Goal: Information Seeking & Learning: Learn about a topic

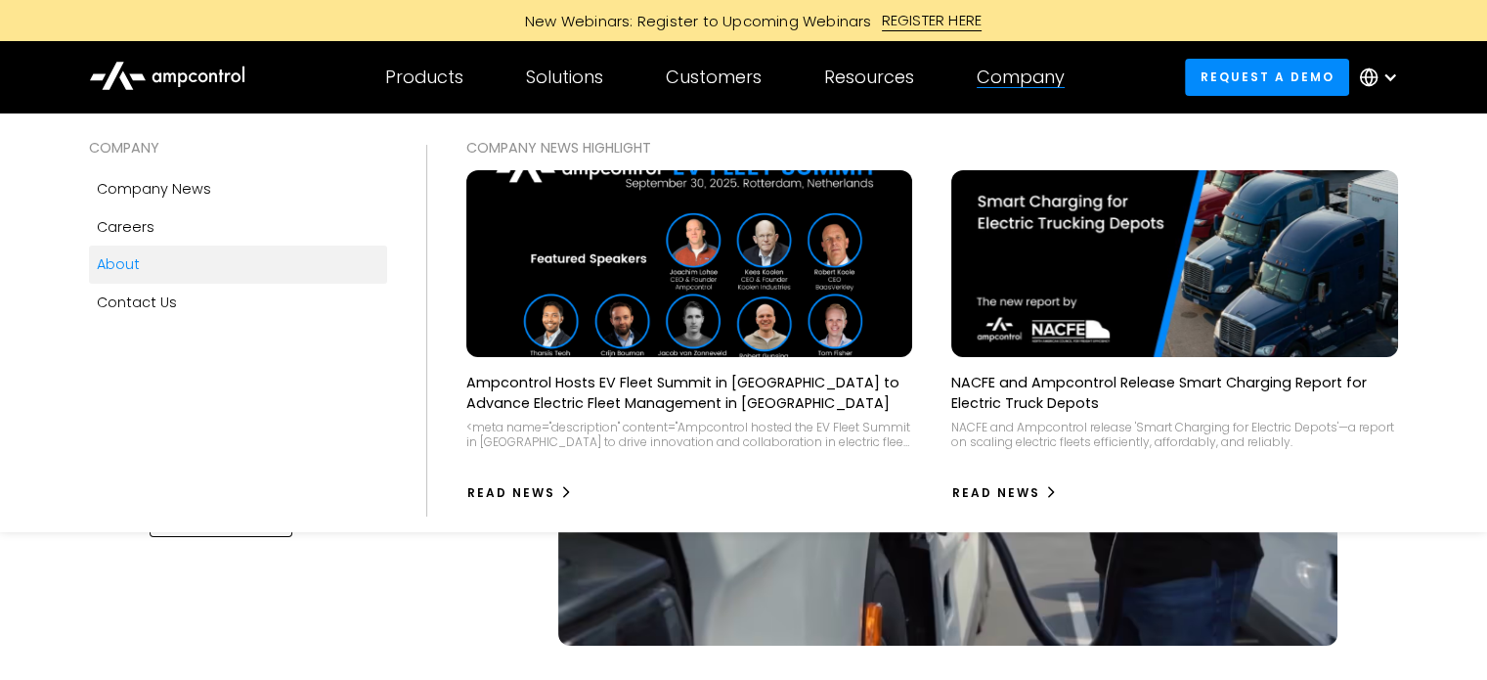
click at [203, 277] on link "About" at bounding box center [238, 263] width 298 height 37
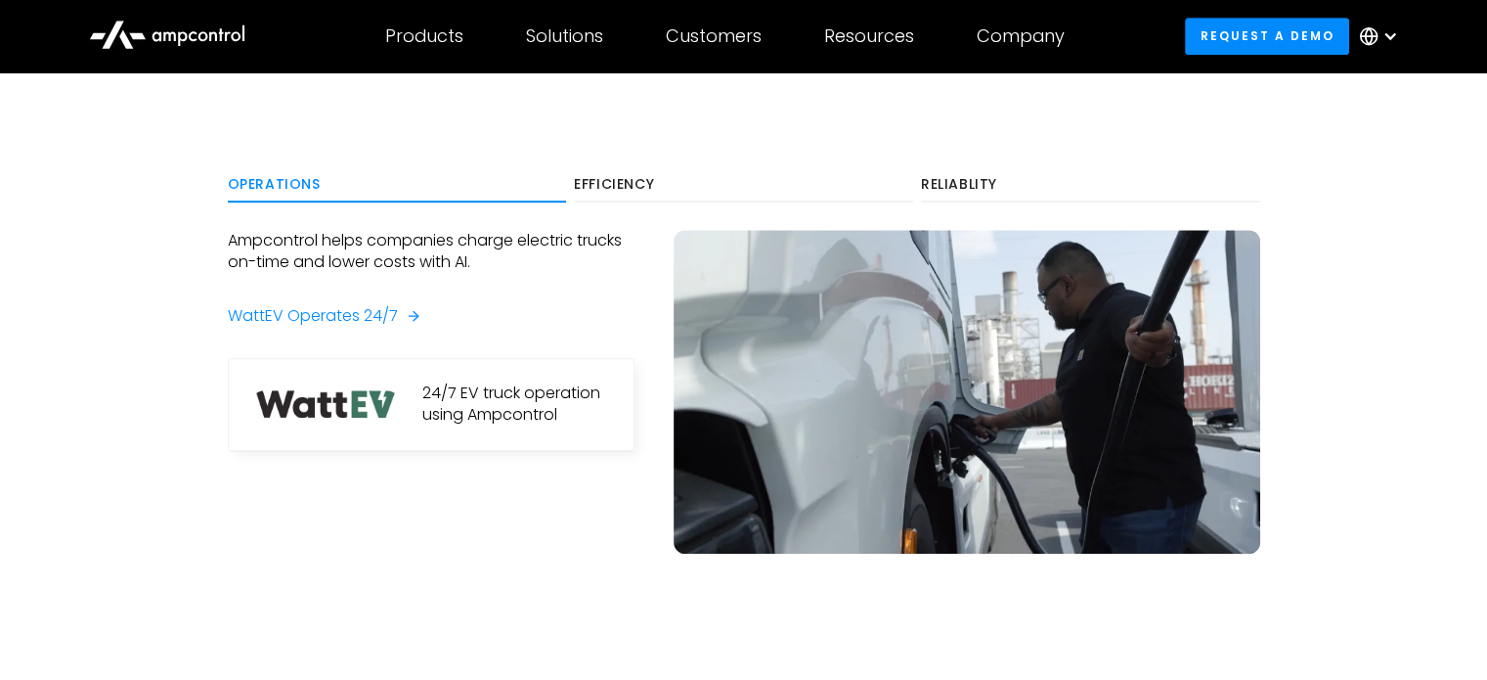
scroll to position [1007, 0]
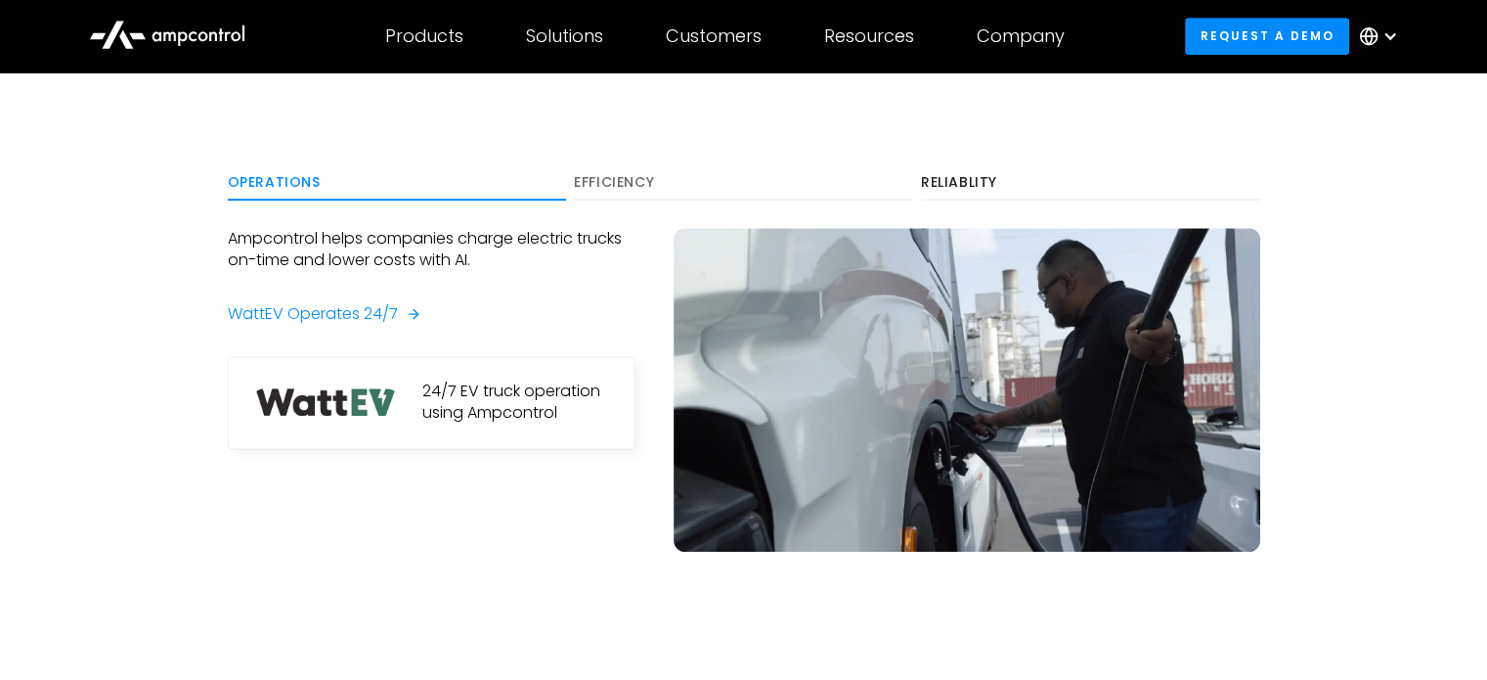
click at [610, 190] on link "Efficiency" at bounding box center [743, 182] width 339 height 35
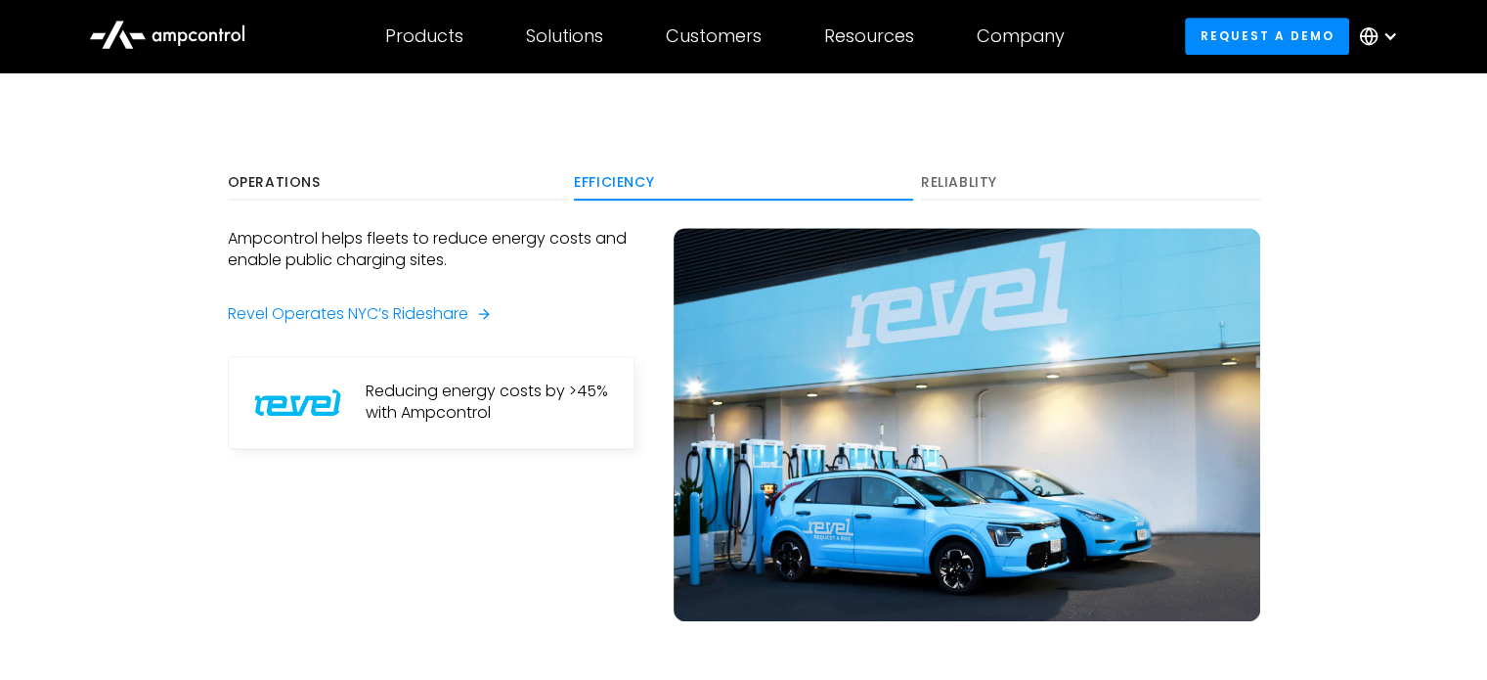
click at [960, 180] on div "Reliablity" at bounding box center [1090, 183] width 339 height 18
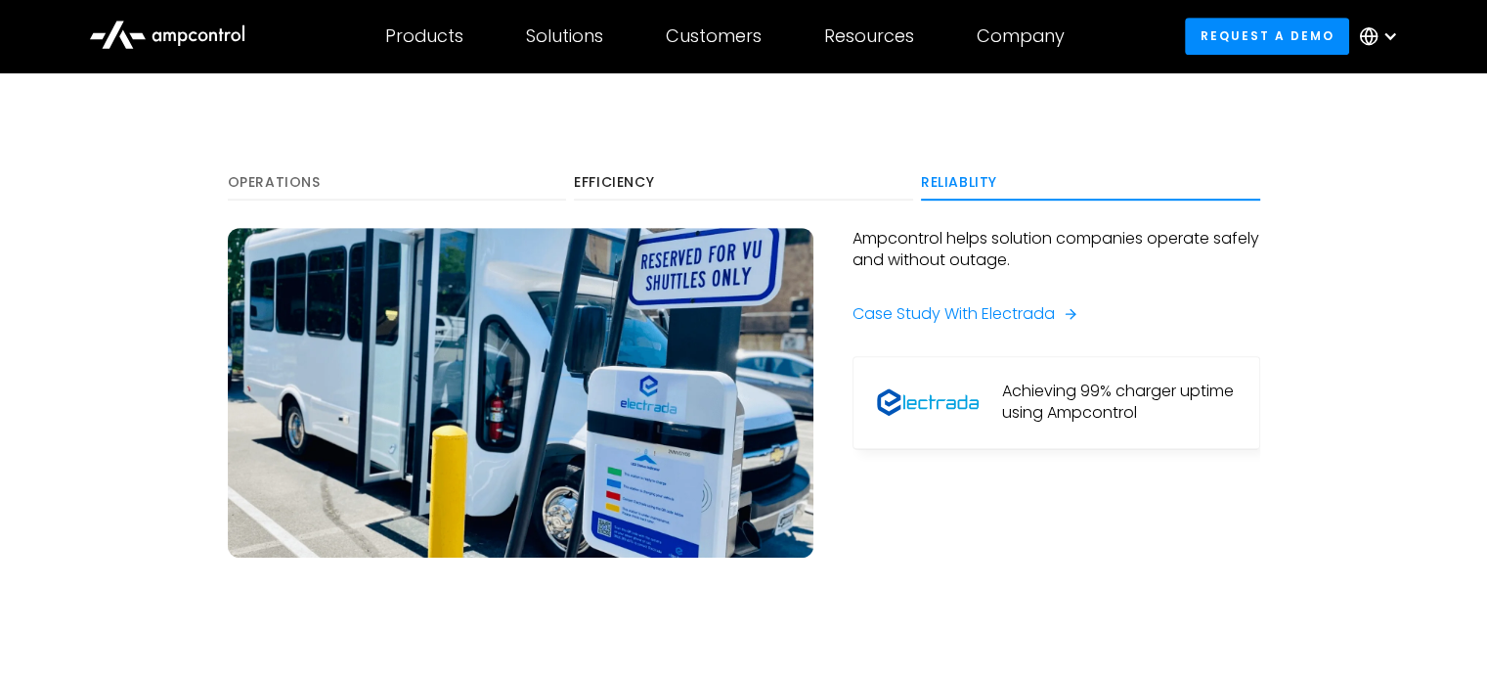
click at [257, 182] on div "Operations" at bounding box center [397, 183] width 339 height 18
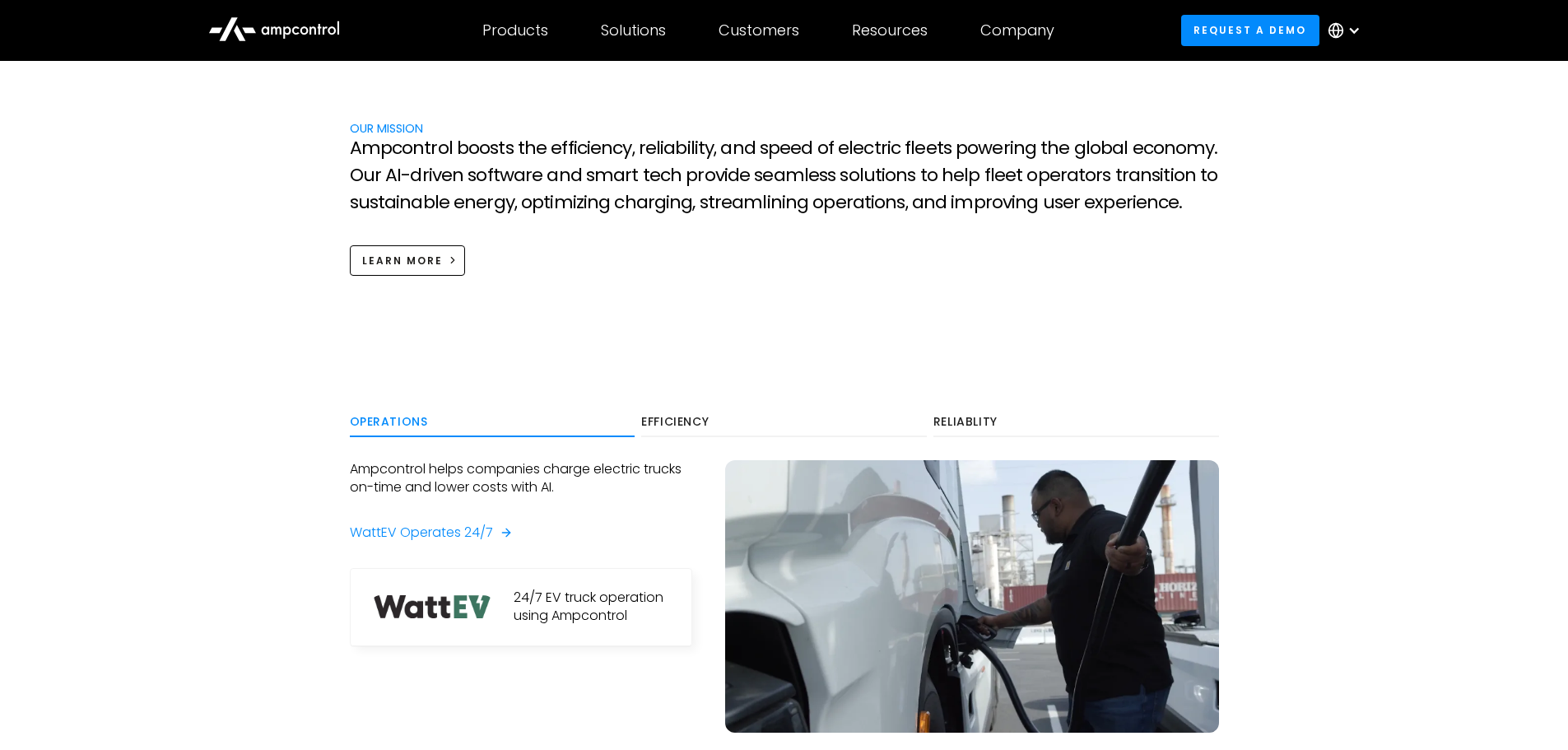
scroll to position [758, 0]
click at [682, 416] on div "Efficiency" at bounding box center [784, 422] width 285 height 15
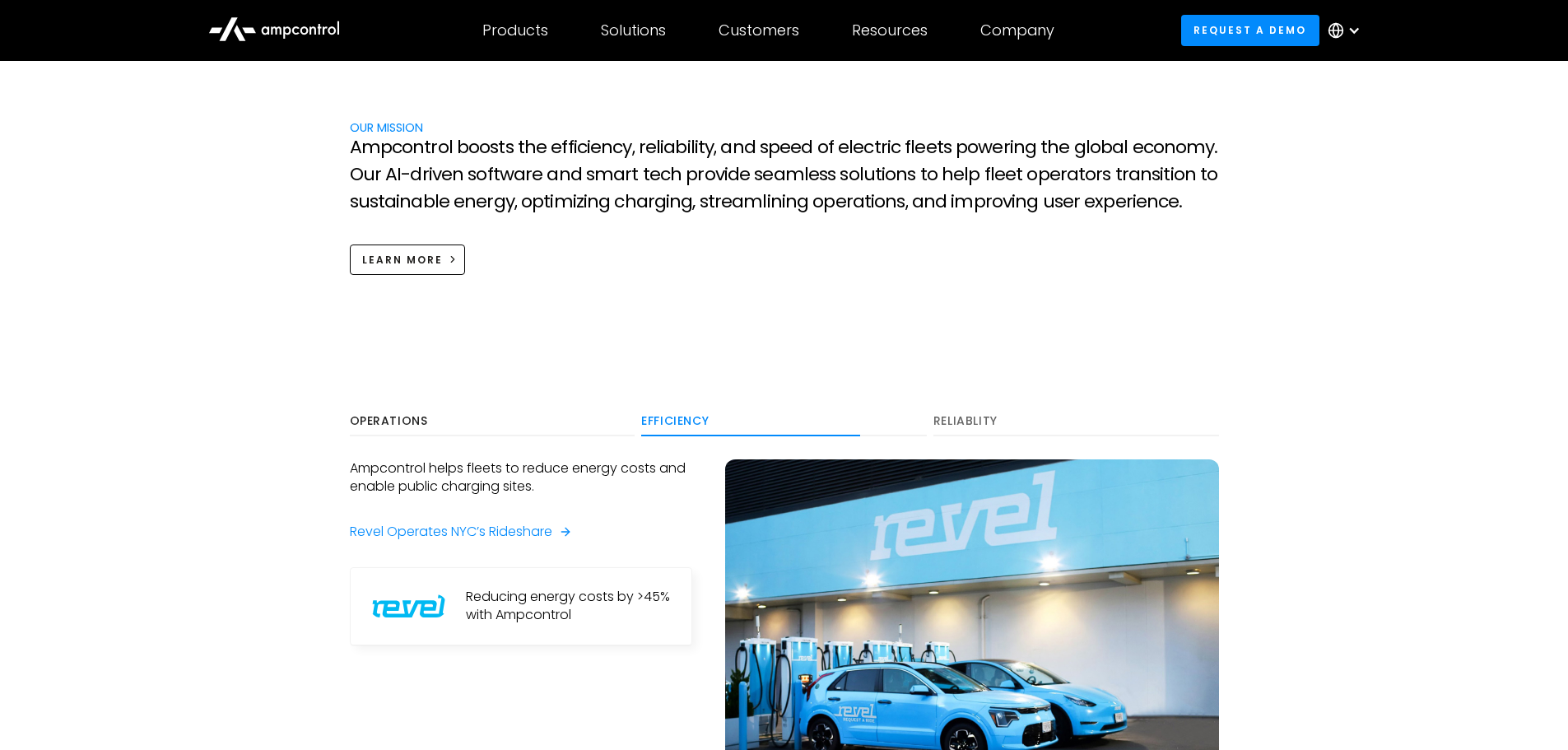
click at [949, 411] on link "Reliablity" at bounding box center [1076, 421] width 285 height 29
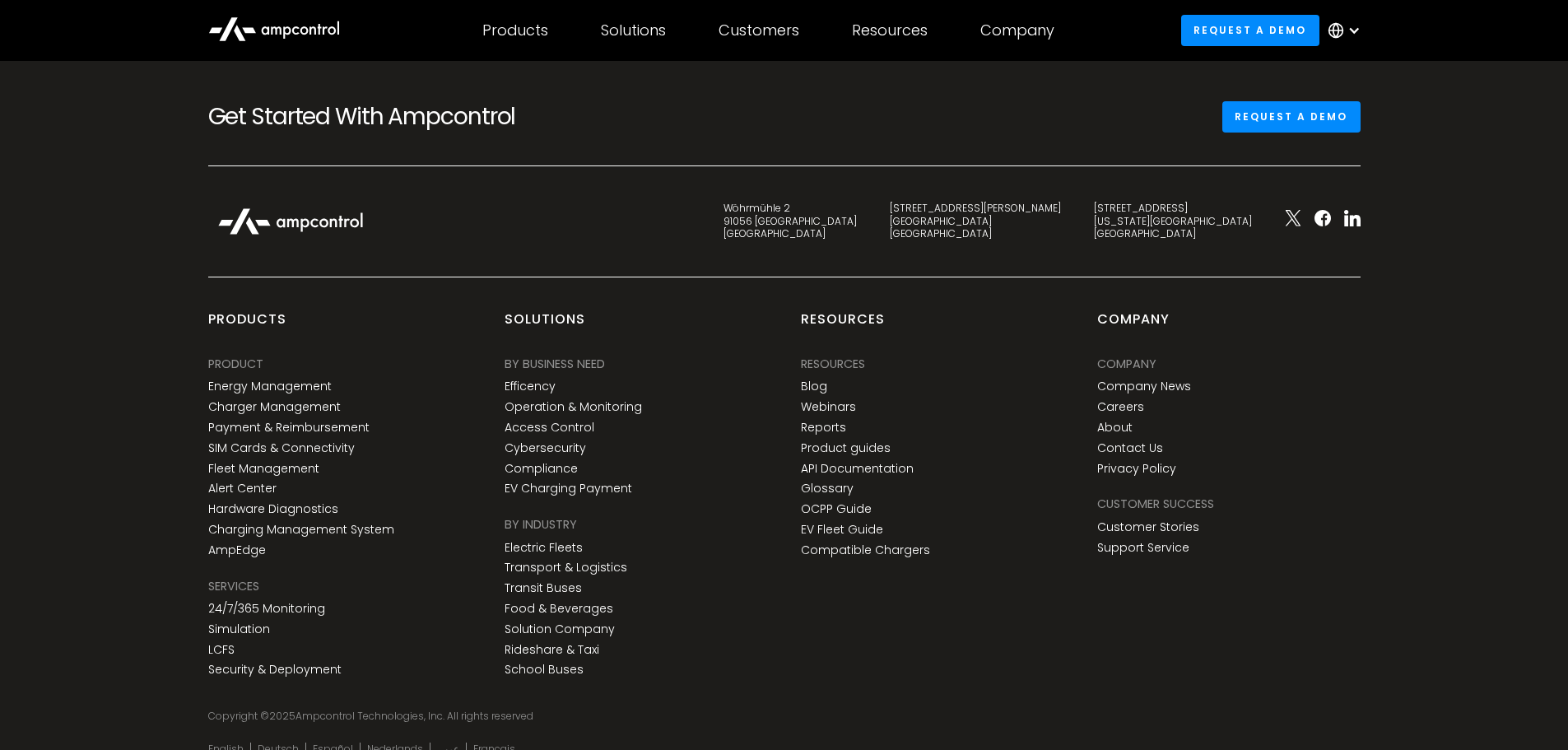
scroll to position [6048, 0]
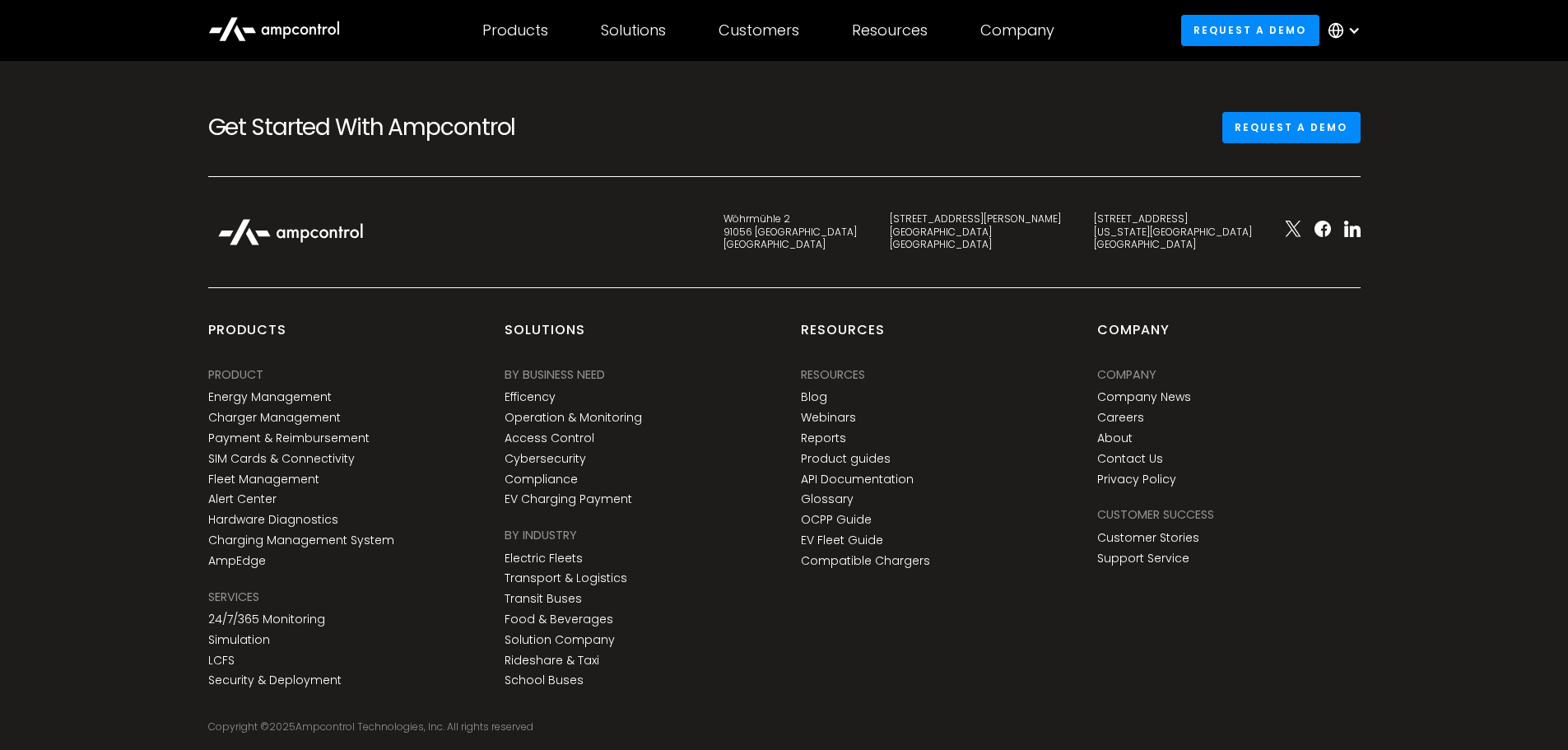
click at [1012, 572] on div "Resources Resources Resources Blog Webinars Reports Product guides API Document…" at bounding box center [933, 508] width 296 height 374
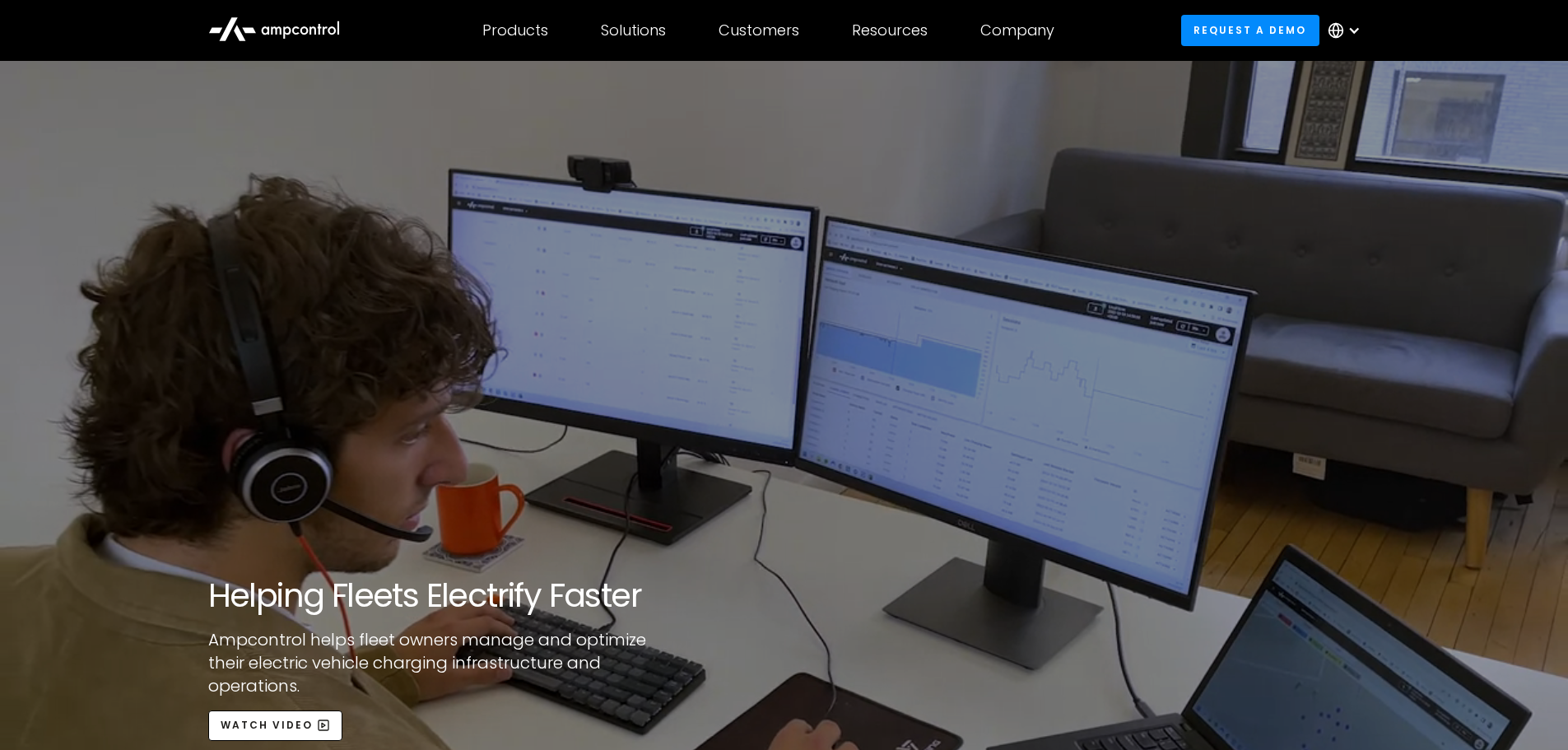
scroll to position [0, 0]
